Goal: Information Seeking & Learning: Understand process/instructions

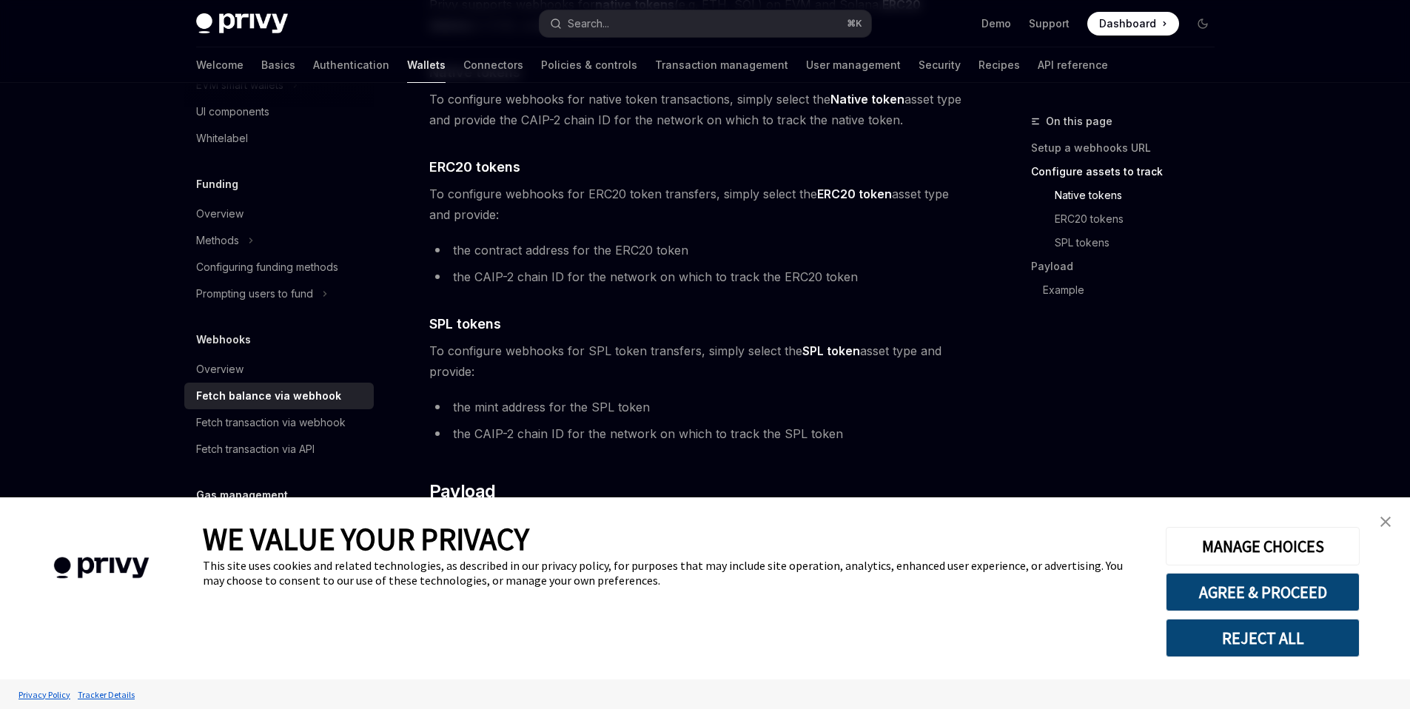
scroll to position [868, 0]
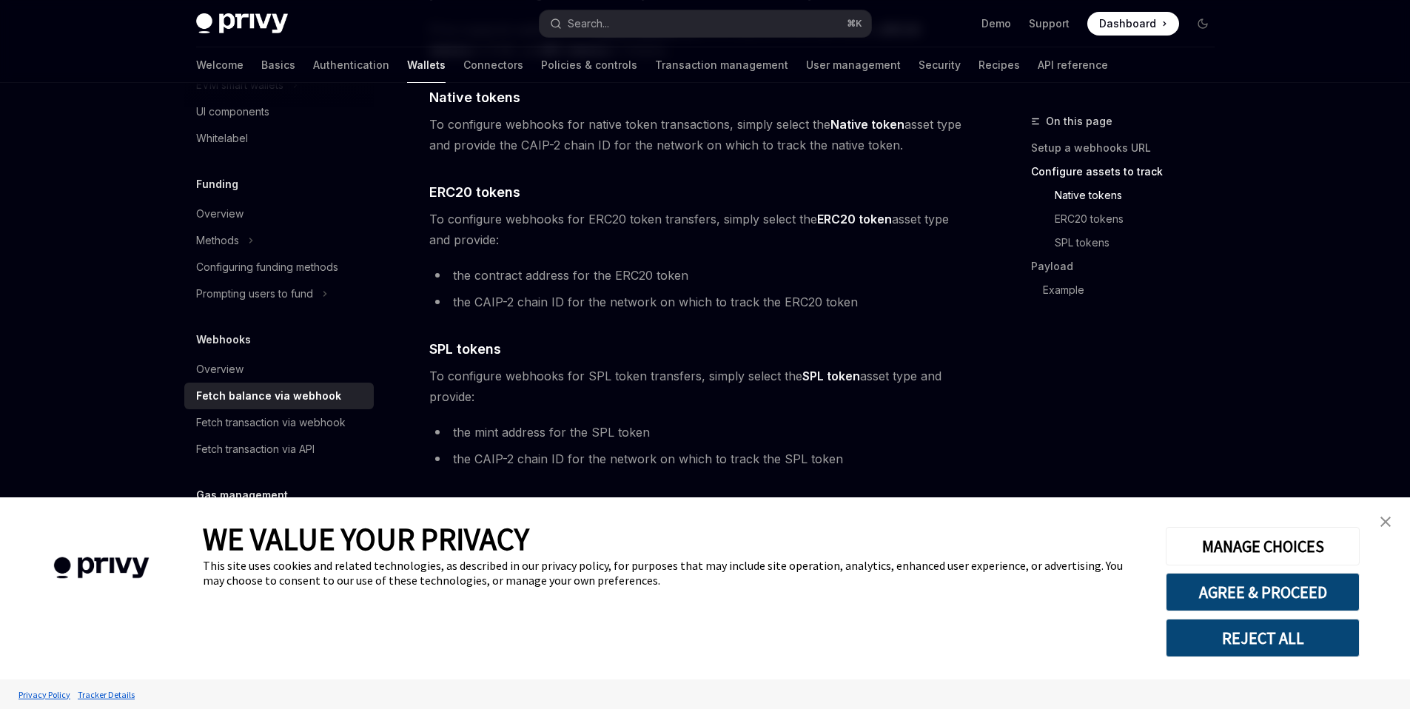
click at [1389, 523] on img "close banner" at bounding box center [1386, 522] width 10 height 10
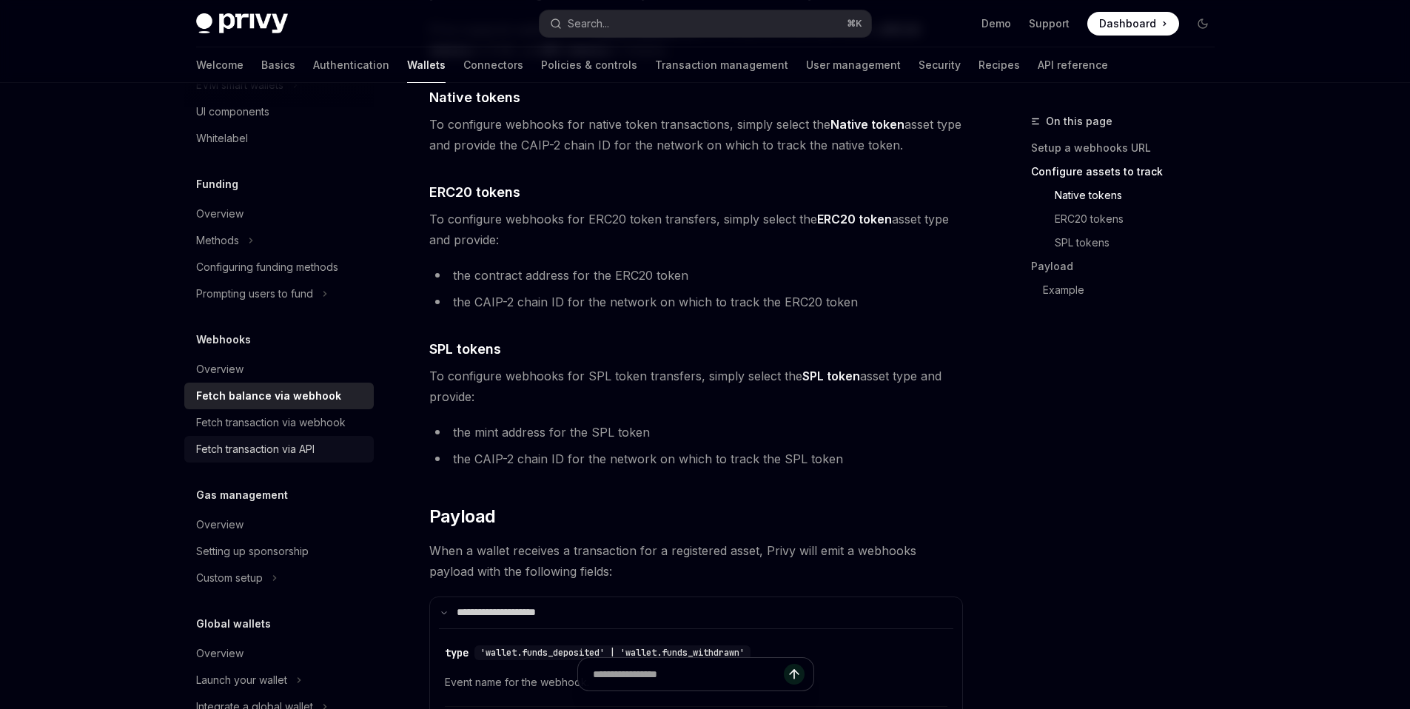
click at [302, 451] on div "Fetch transaction via API" at bounding box center [255, 450] width 118 height 18
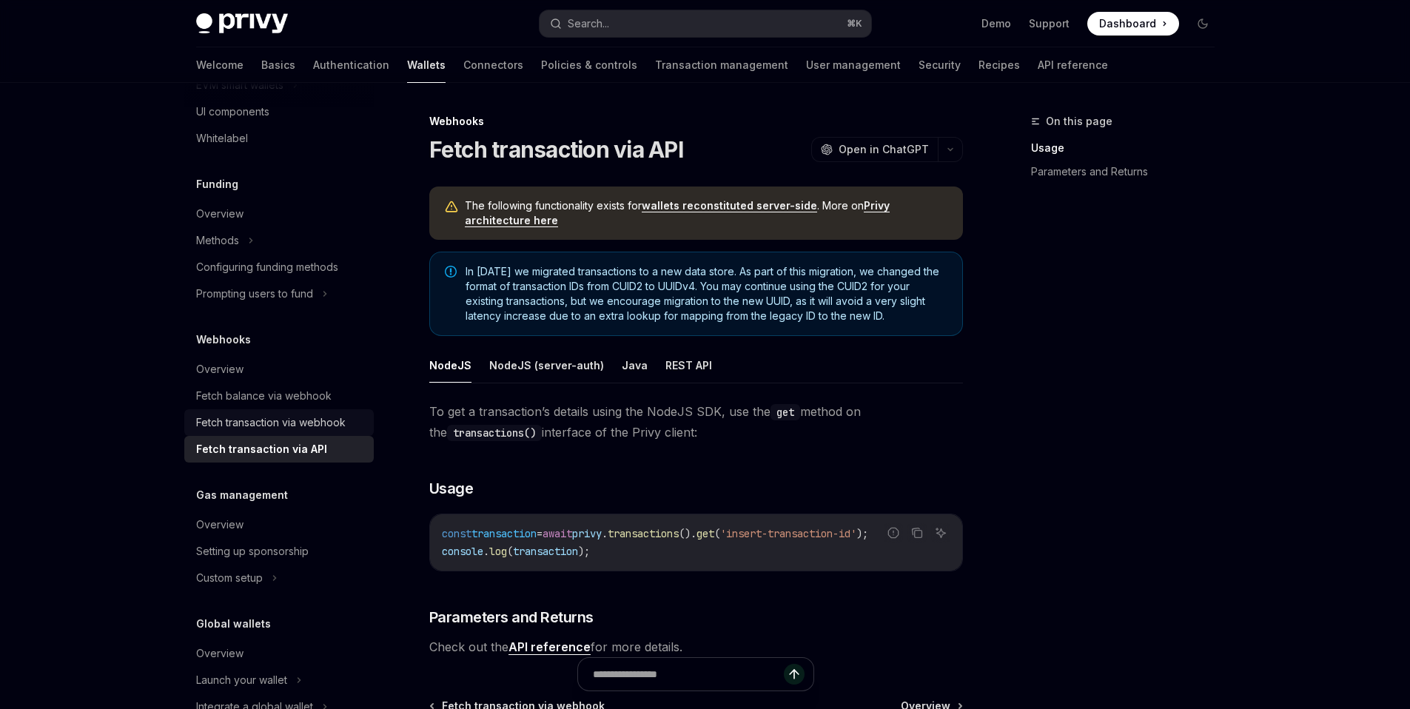
click at [301, 426] on div "Fetch transaction via webhook" at bounding box center [271, 423] width 150 height 18
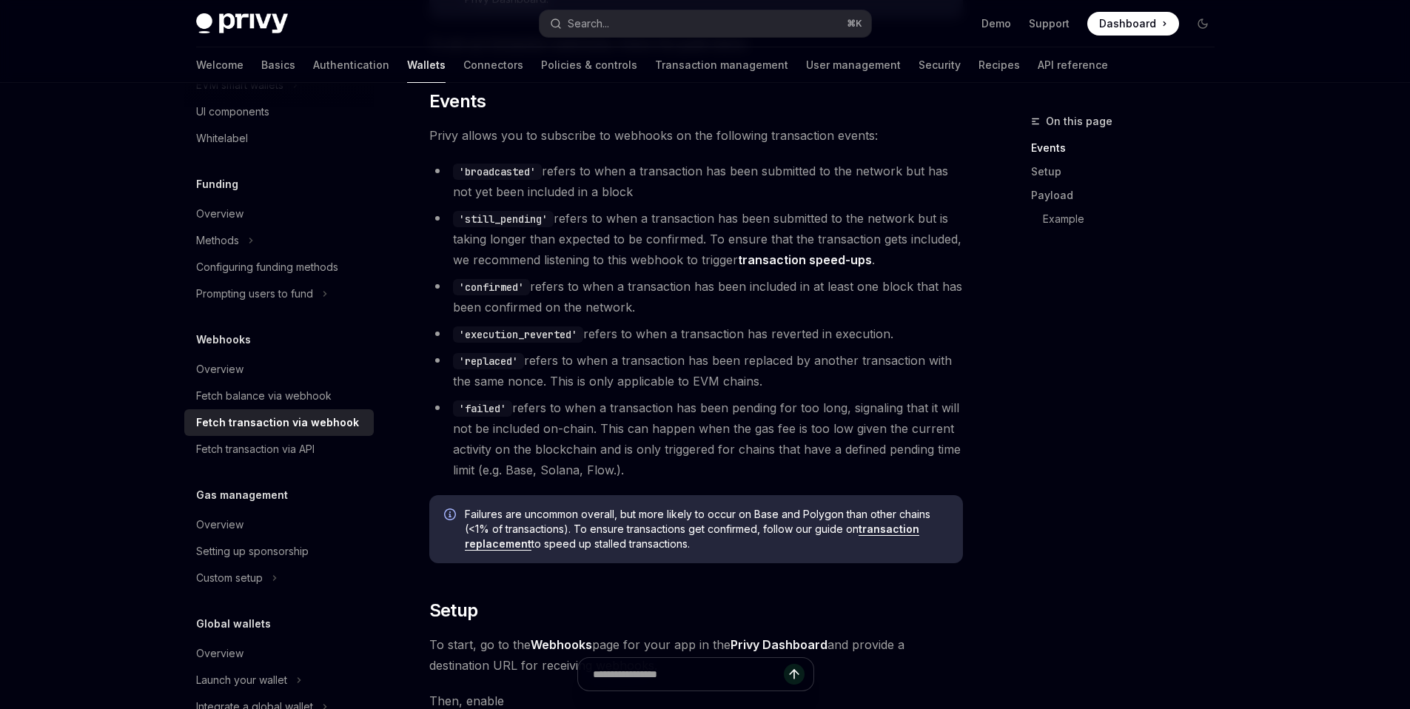
scroll to position [377, 0]
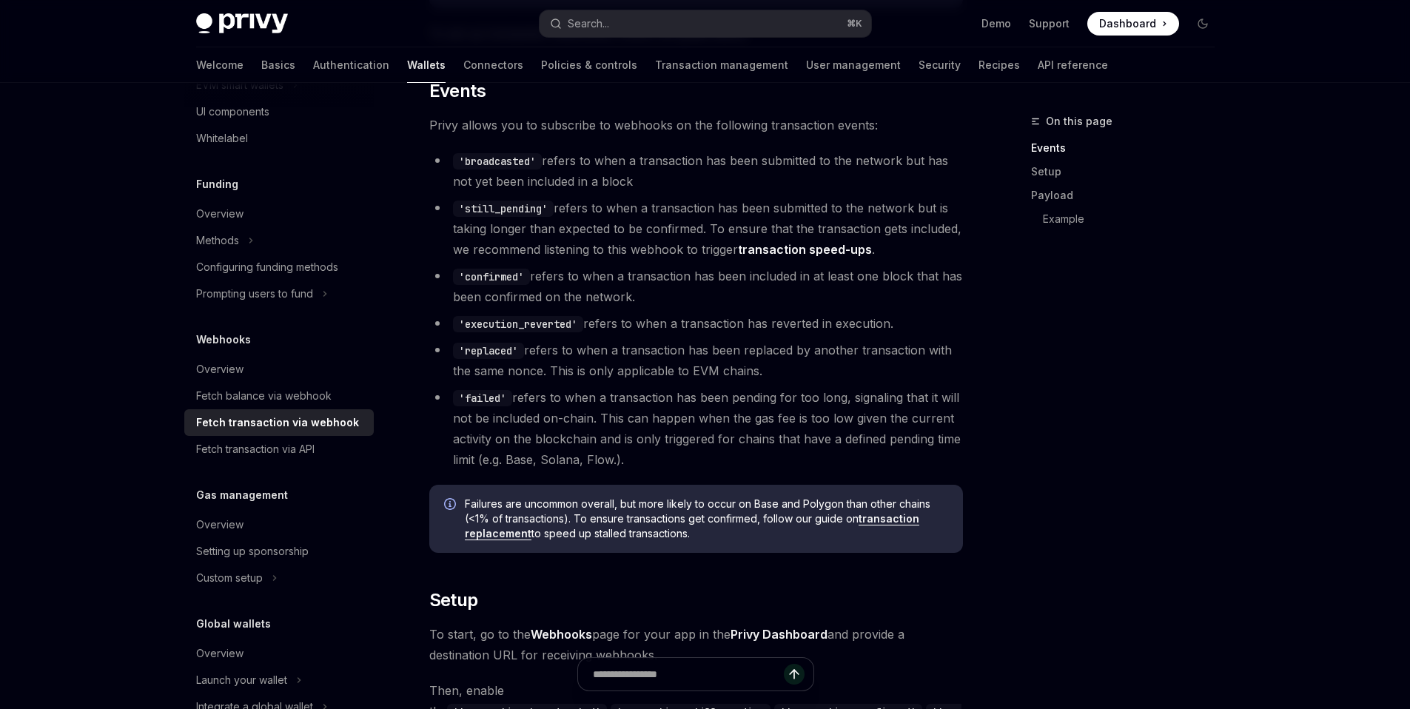
click at [511, 534] on link "transaction replacement" at bounding box center [692, 526] width 455 height 28
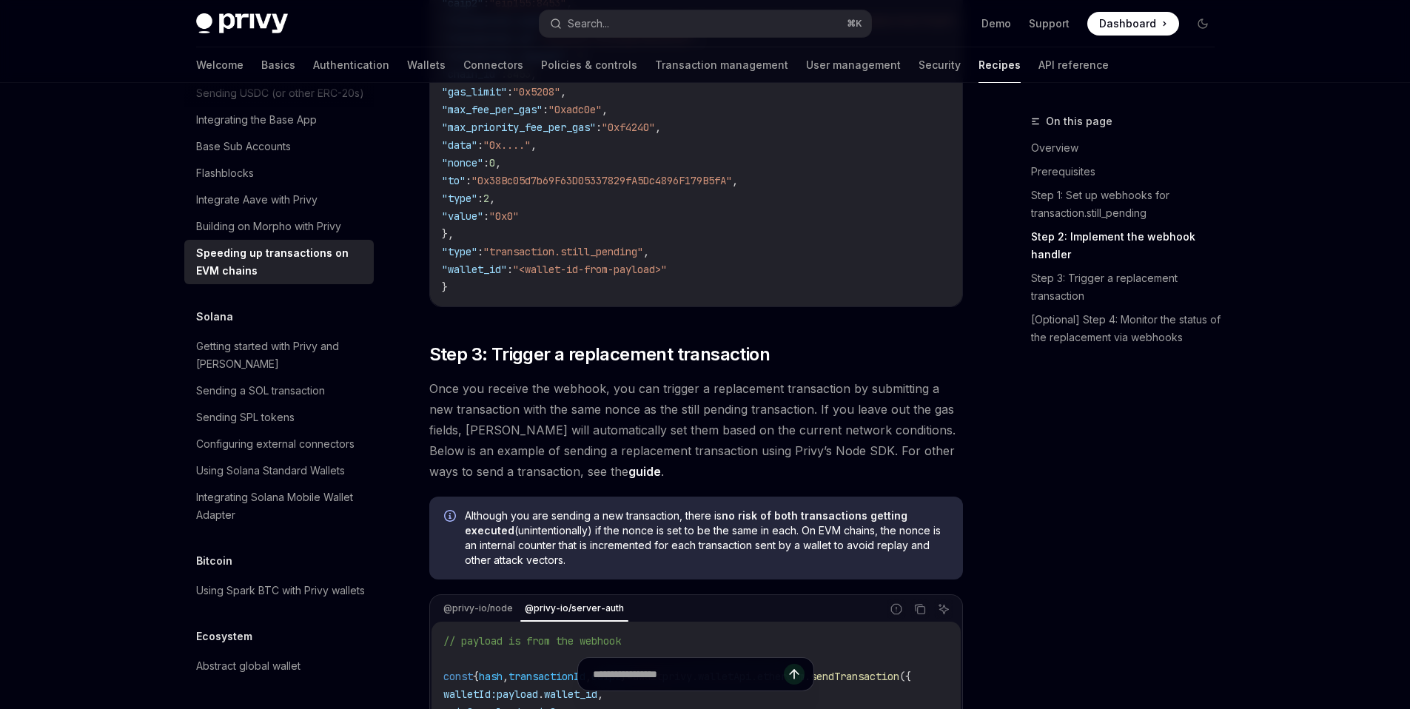
scroll to position [883, 0]
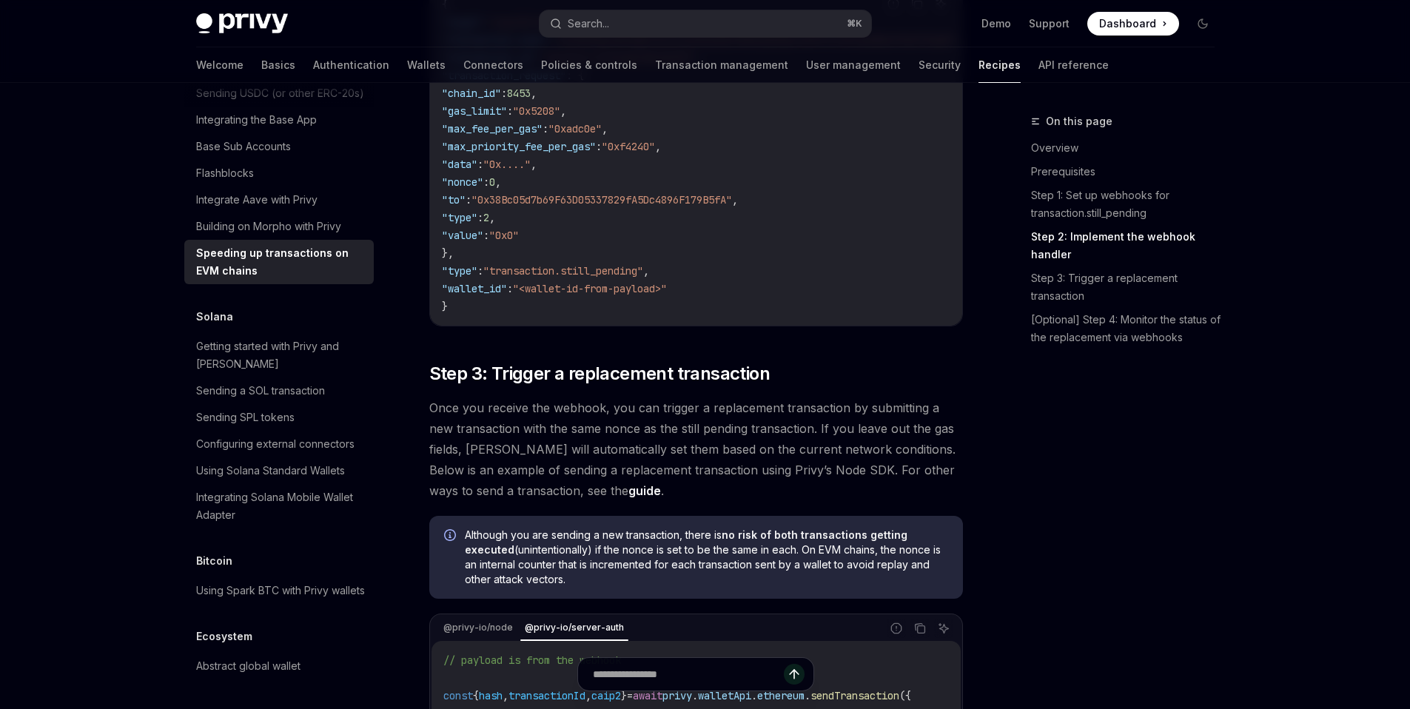
type textarea "*"
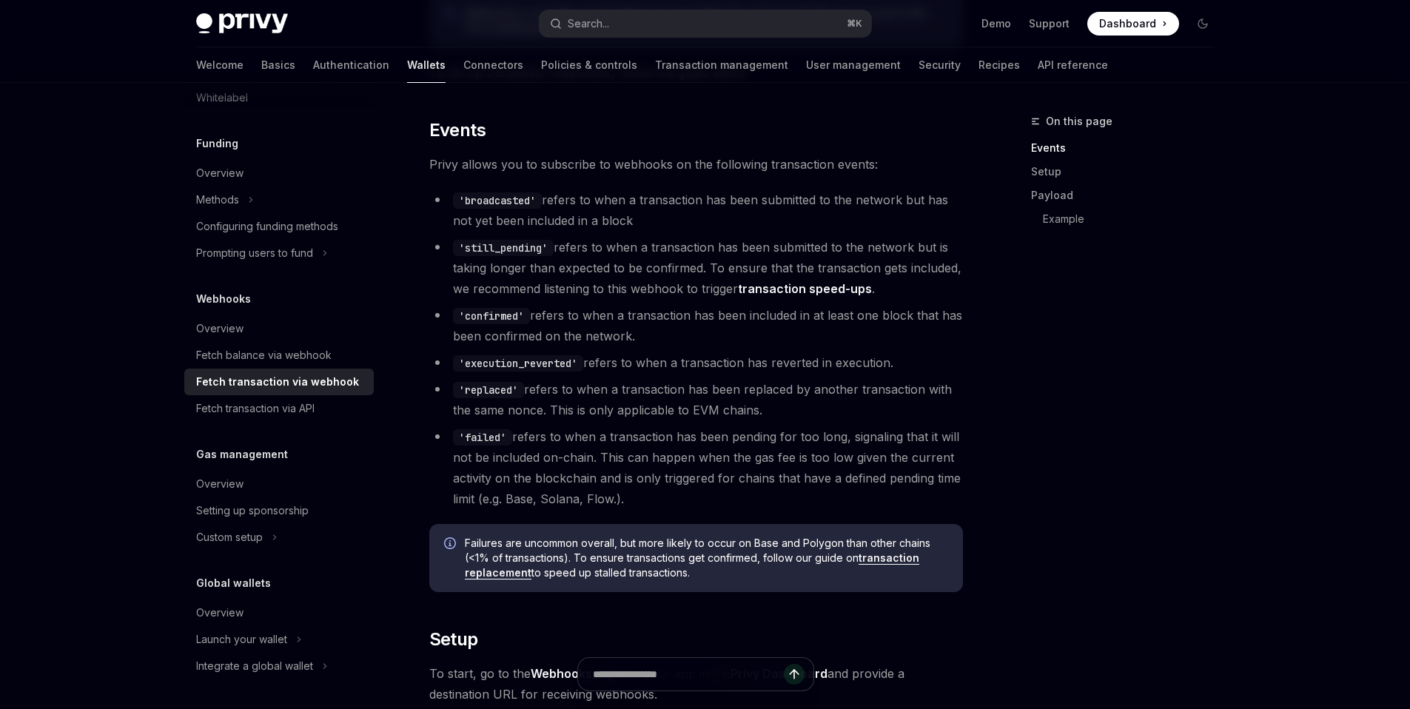
scroll to position [326, 0]
